Goal: Task Accomplishment & Management: Complete application form

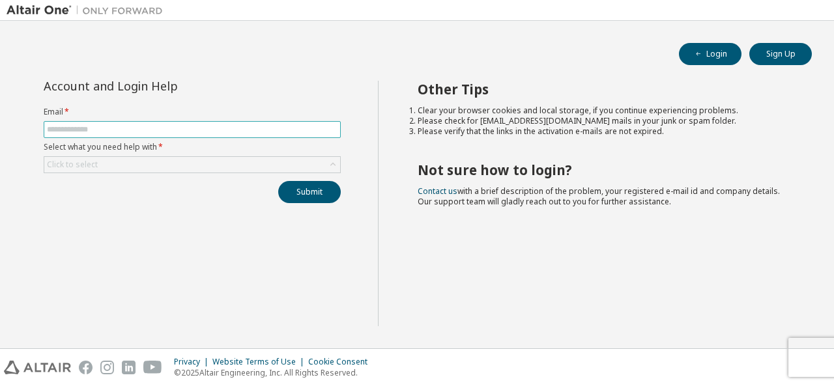
click at [165, 131] on input "text" at bounding box center [192, 129] width 291 height 10
type input "*"
type input "**********"
click at [141, 160] on div "Click to select" at bounding box center [192, 165] width 296 height 16
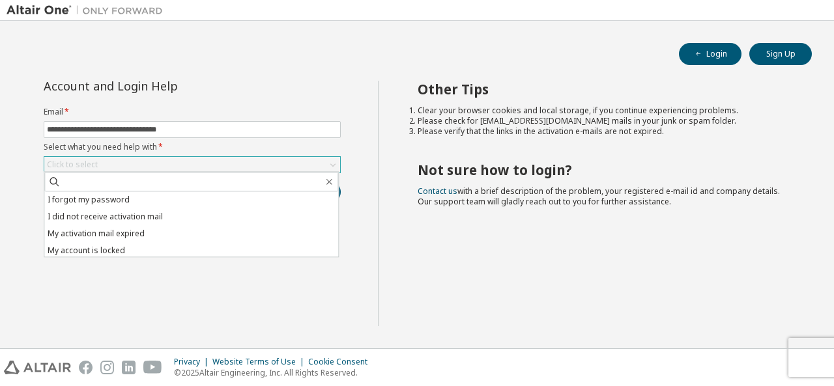
click at [141, 160] on div "Click to select" at bounding box center [192, 165] width 296 height 16
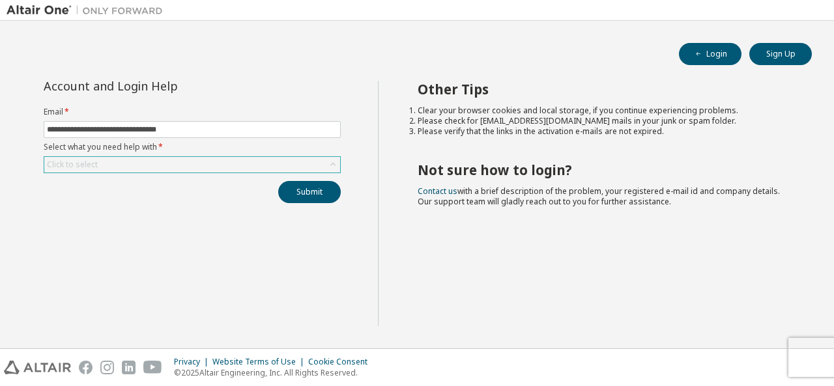
click at [128, 162] on div "Click to select" at bounding box center [192, 165] width 296 height 16
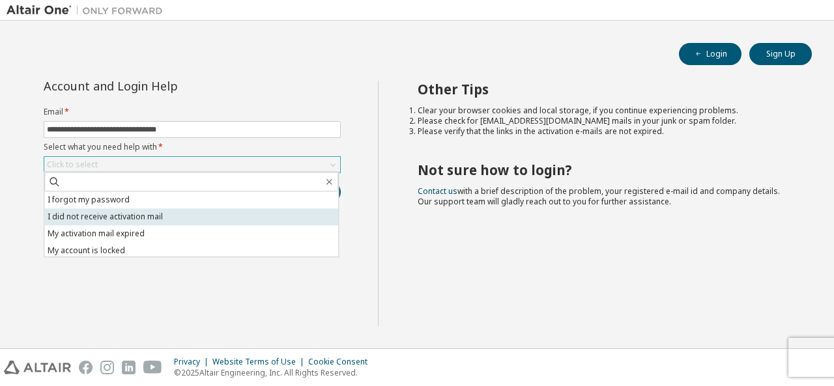
click at [110, 217] on li "I did not receive activation mail" at bounding box center [191, 217] width 294 height 17
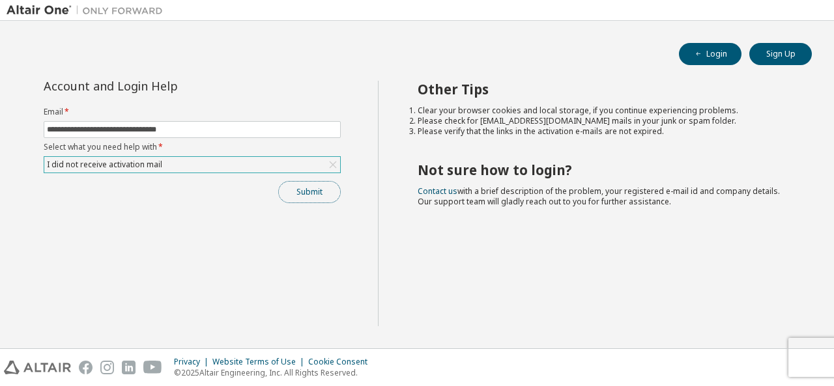
click at [312, 192] on button "Submit" at bounding box center [309, 192] width 63 height 22
click at [312, 193] on button "Submit" at bounding box center [309, 192] width 63 height 22
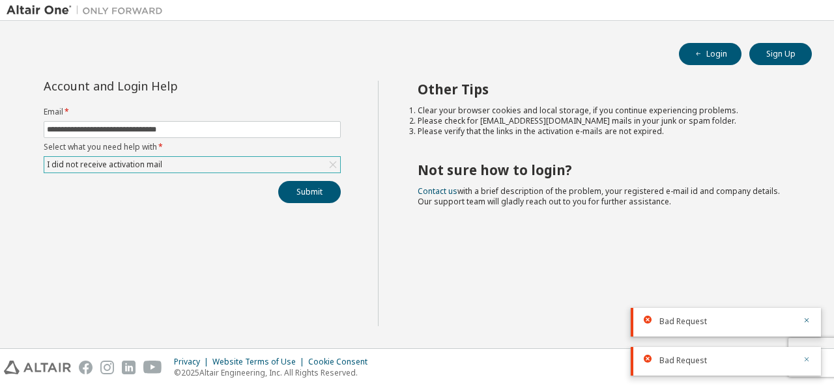
click at [806, 360] on icon "button" at bounding box center [807, 360] width 8 height 8
click at [804, 320] on div "Other Tips Clear your browser cookies and local storage, if you continue experi…" at bounding box center [603, 204] width 450 height 246
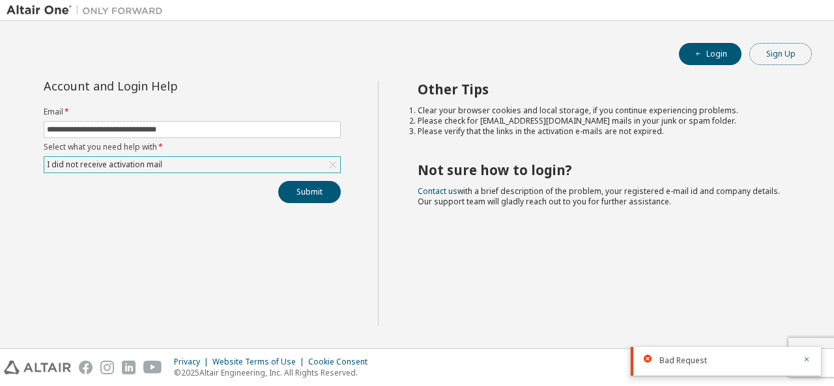
click at [794, 52] on button "Sign Up" at bounding box center [781, 54] width 63 height 22
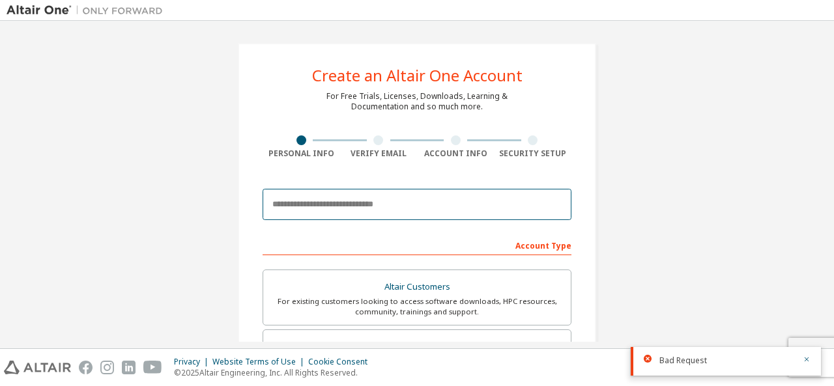
click at [373, 207] on input "email" at bounding box center [417, 204] width 309 height 31
type input "**********"
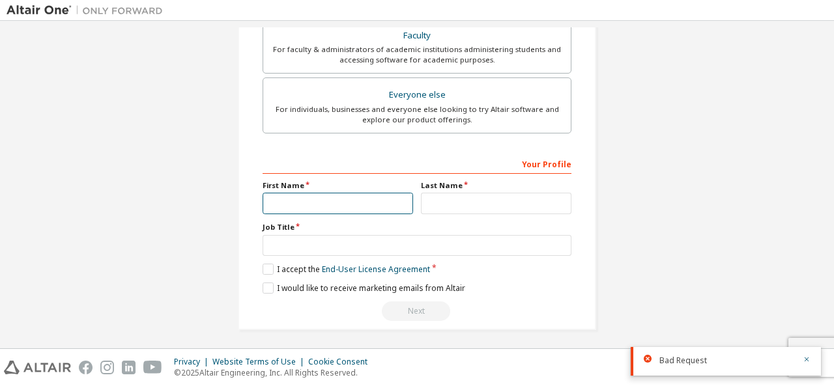
click at [322, 198] on input "text" at bounding box center [338, 204] width 151 height 22
type input "****"
click at [447, 212] on div "Your Profile First Name **** Last Name Job Title Please provide State/Province …" at bounding box center [417, 237] width 309 height 169
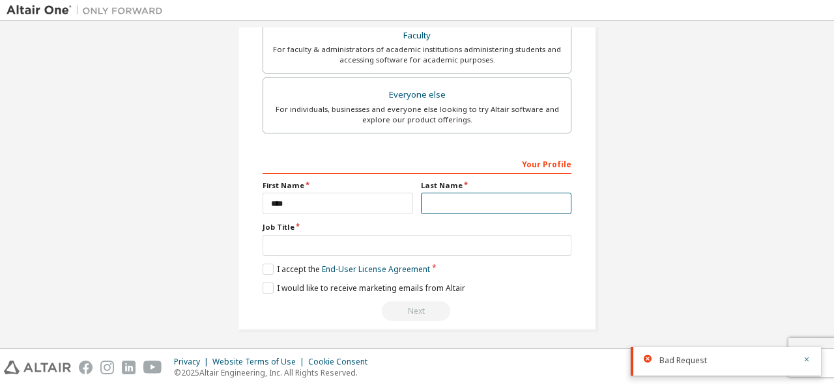
click at [446, 199] on input "text" at bounding box center [496, 204] width 151 height 22
type input "*****"
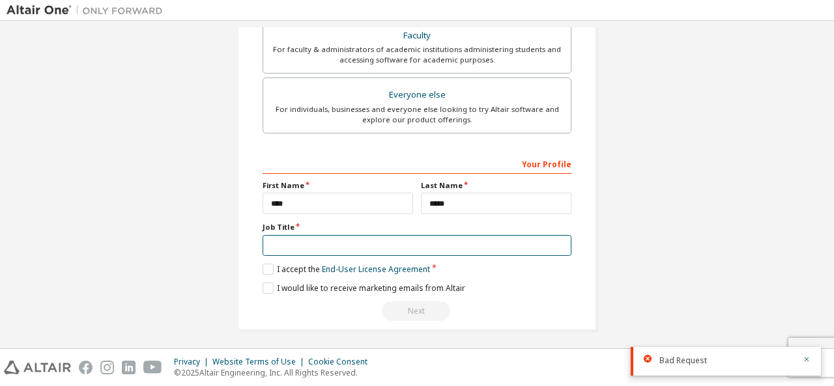
click at [386, 238] on input "text" at bounding box center [417, 246] width 309 height 22
type input "**********"
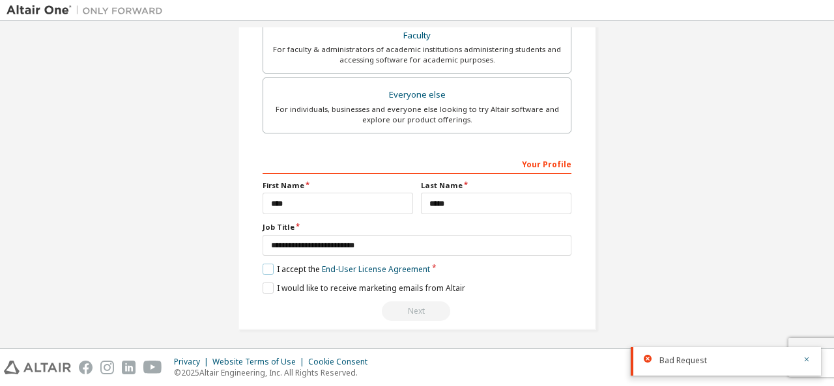
click at [269, 264] on label "I accept the End-User License Agreement" at bounding box center [347, 269] width 168 height 11
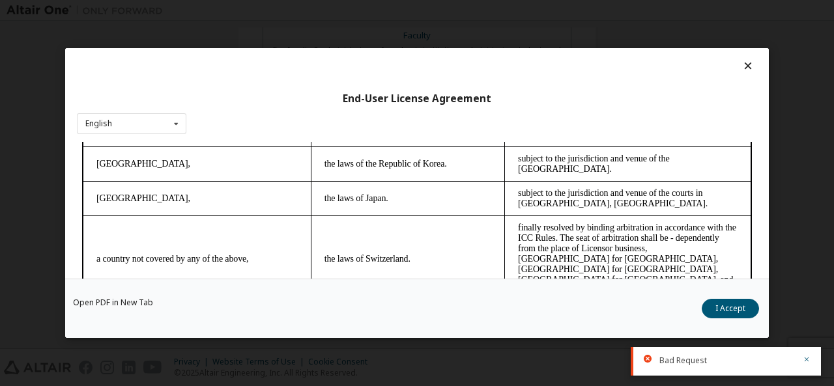
scroll to position [3175, 0]
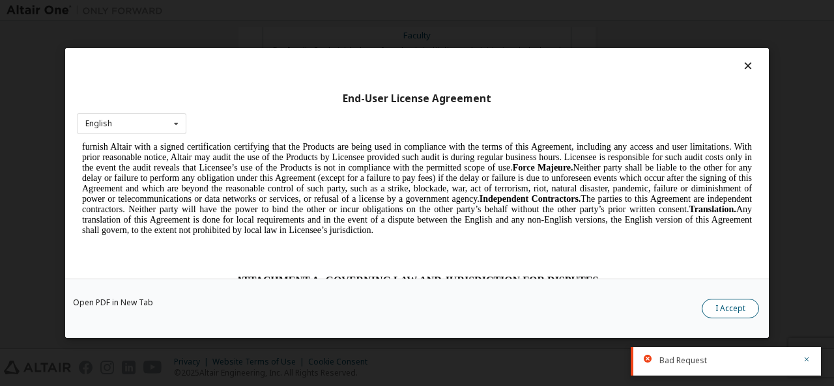
click at [722, 306] on button "I Accept" at bounding box center [730, 309] width 57 height 20
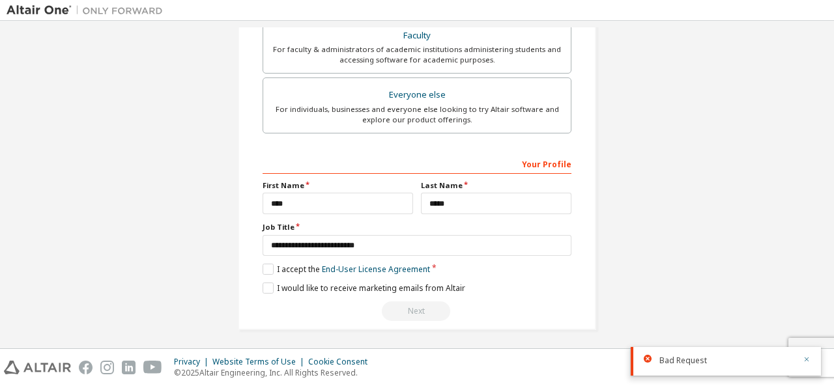
click at [808, 358] on icon "button" at bounding box center [807, 360] width 8 height 8
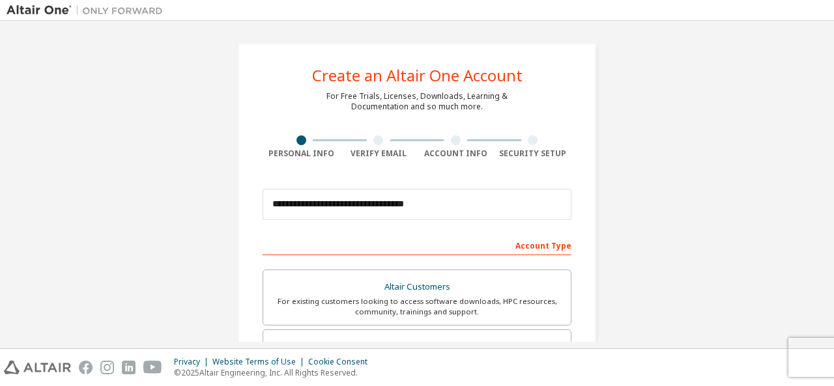
scroll to position [372, 0]
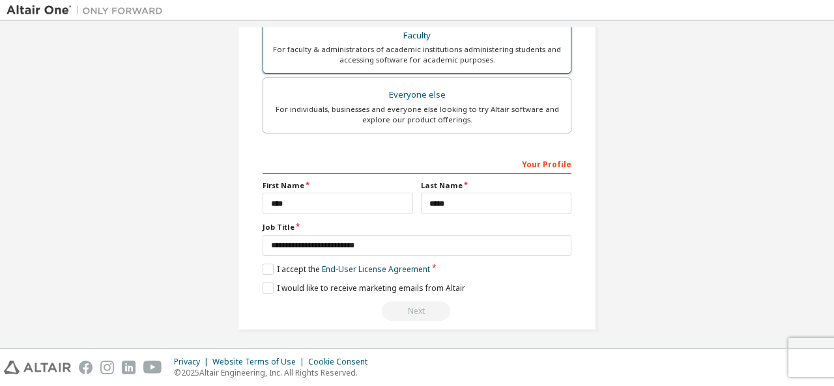
click at [423, 48] on div "For faculty & administrators of academic institutions administering students an…" at bounding box center [417, 54] width 292 height 21
click at [263, 264] on label "I accept the Academic End-User License Agreement" at bounding box center [365, 269] width 204 height 11
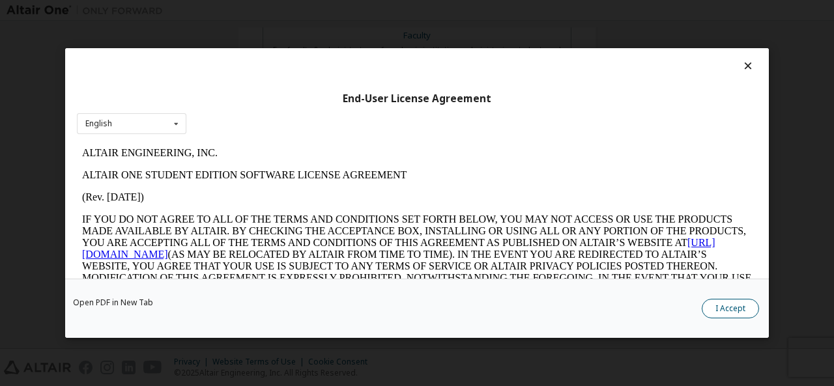
scroll to position [0, 0]
click at [729, 312] on button "I Accept" at bounding box center [730, 309] width 57 height 20
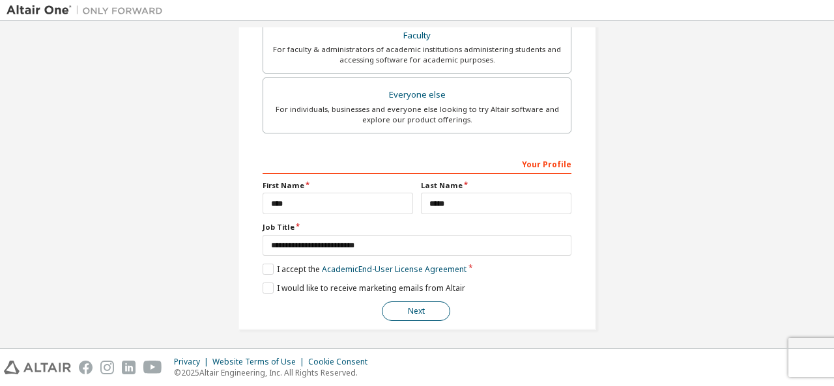
click at [426, 302] on button "Next" at bounding box center [416, 312] width 68 height 20
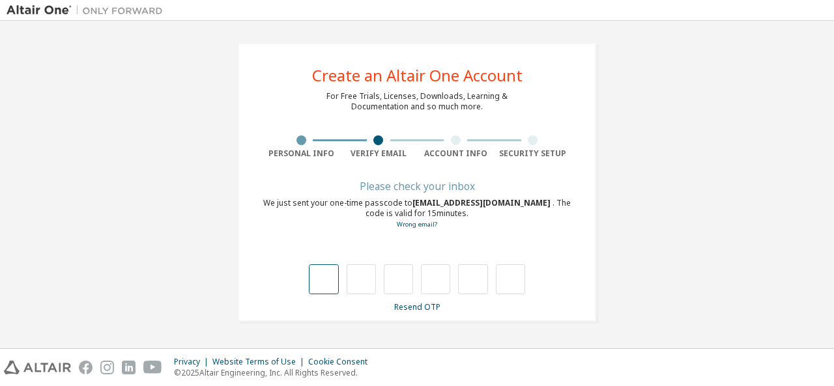
type input "*"
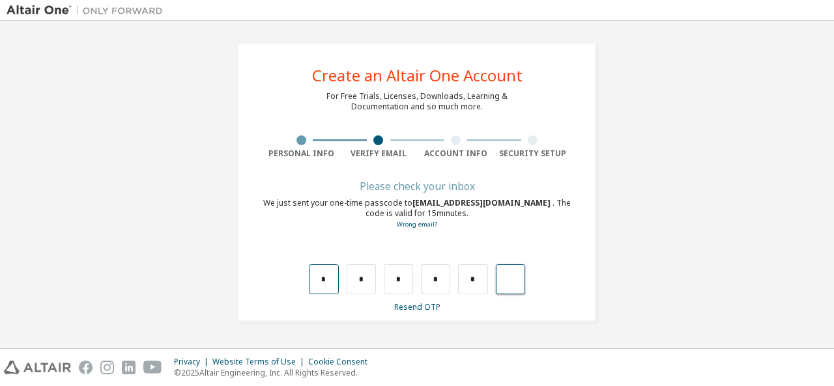
type input "*"
